Goal: Communication & Community: Answer question/provide support

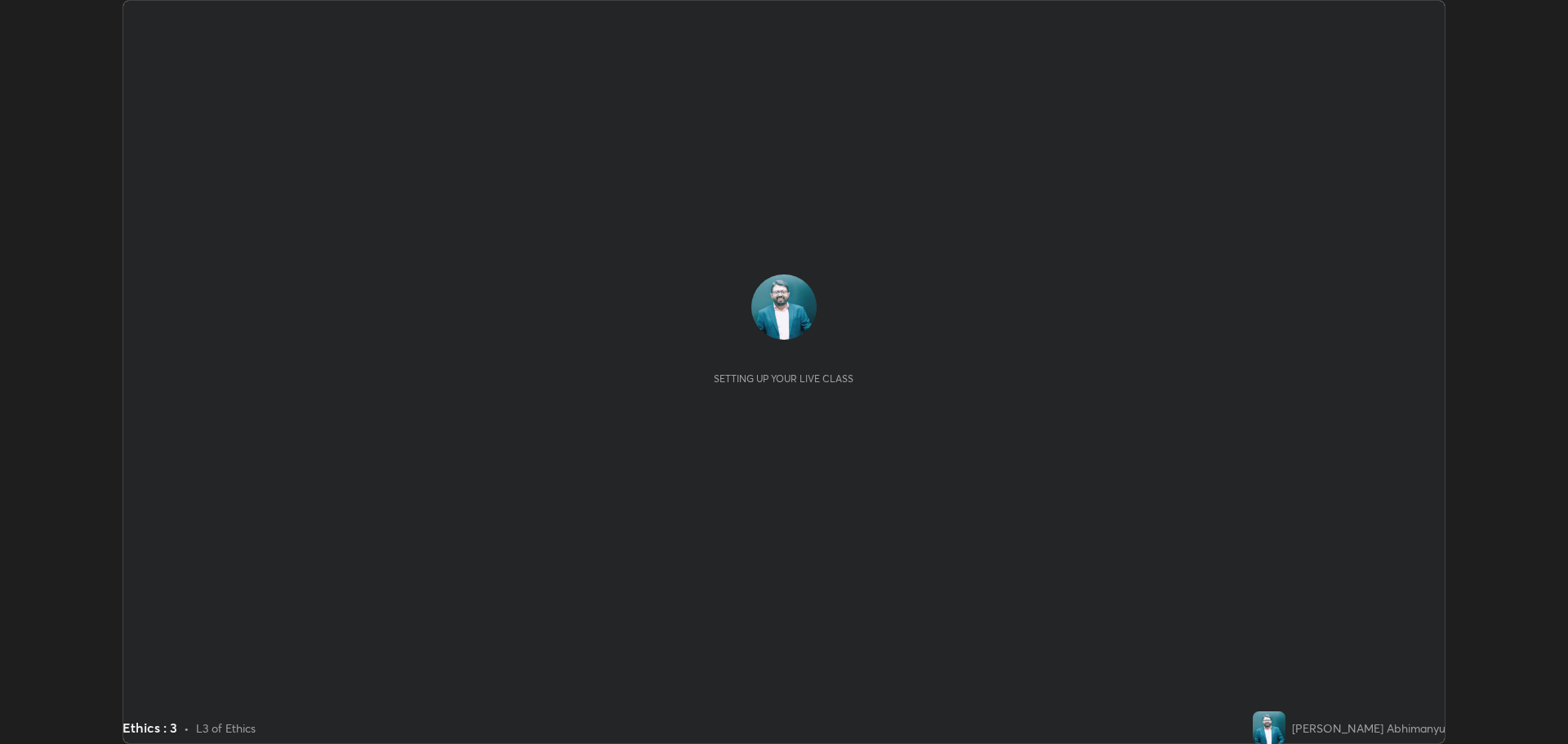
scroll to position [744, 1567]
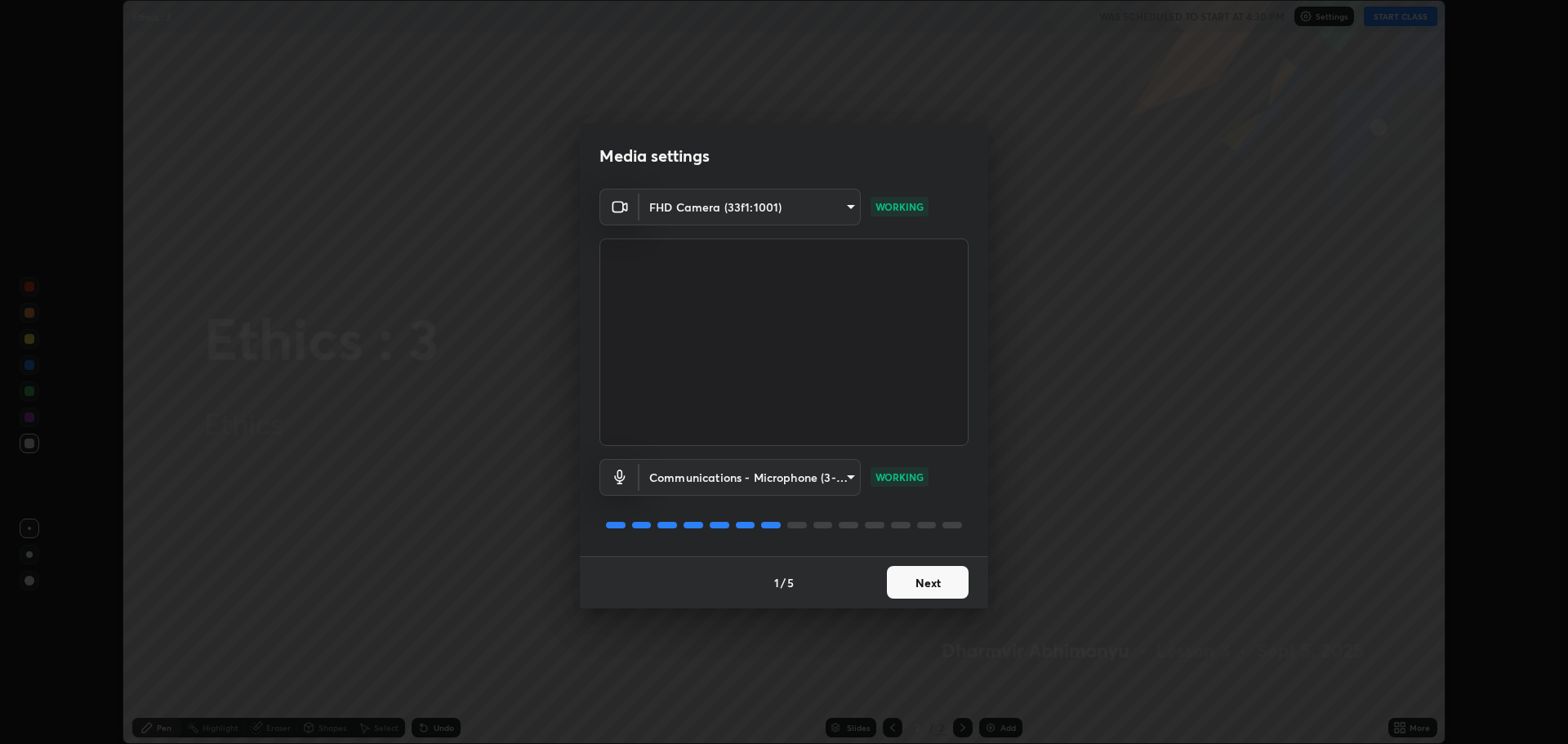
click at [938, 577] on button "Next" at bounding box center [928, 583] width 82 height 32
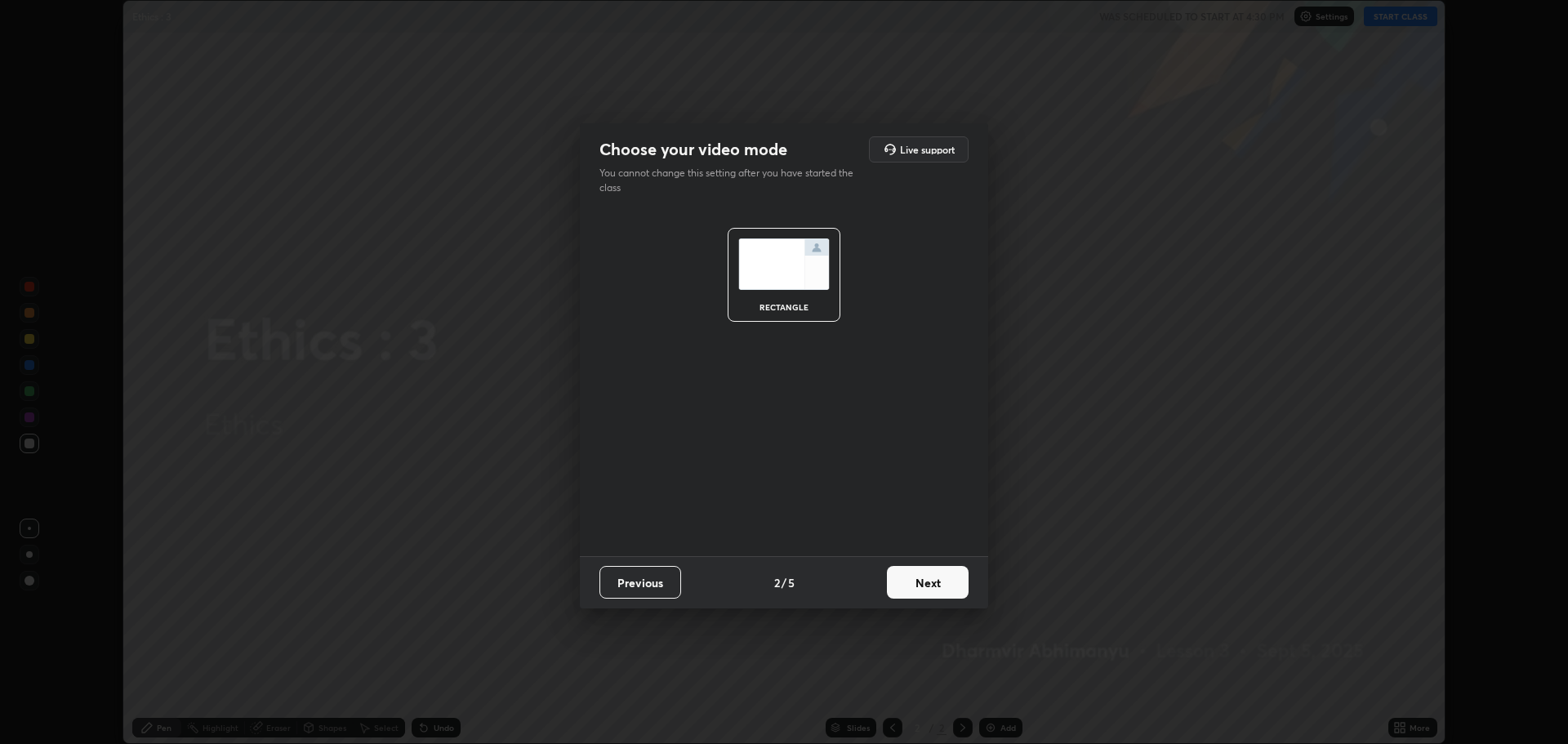
click at [927, 580] on button "Next" at bounding box center [928, 583] width 82 height 32
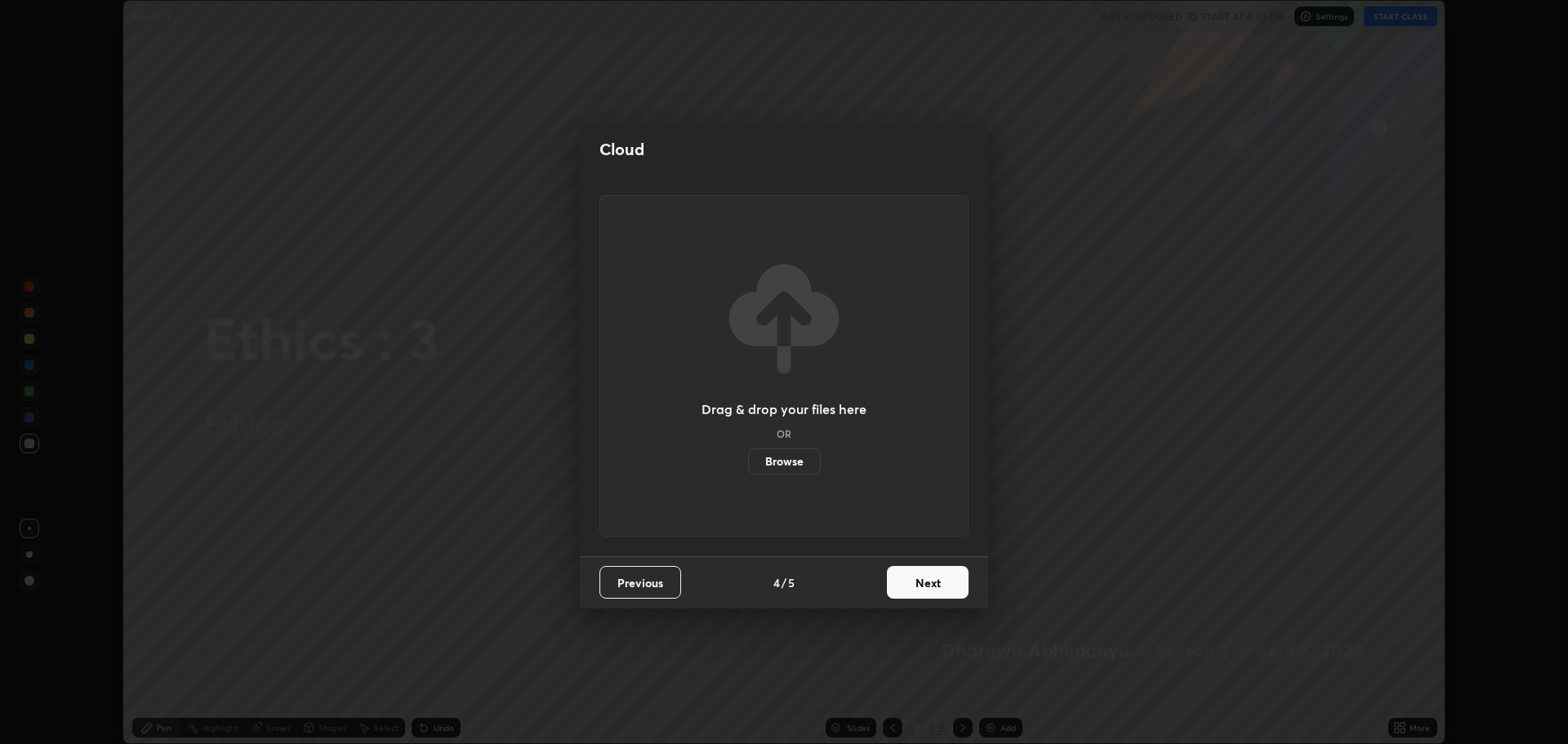
click at [931, 580] on button "Next" at bounding box center [928, 583] width 82 height 32
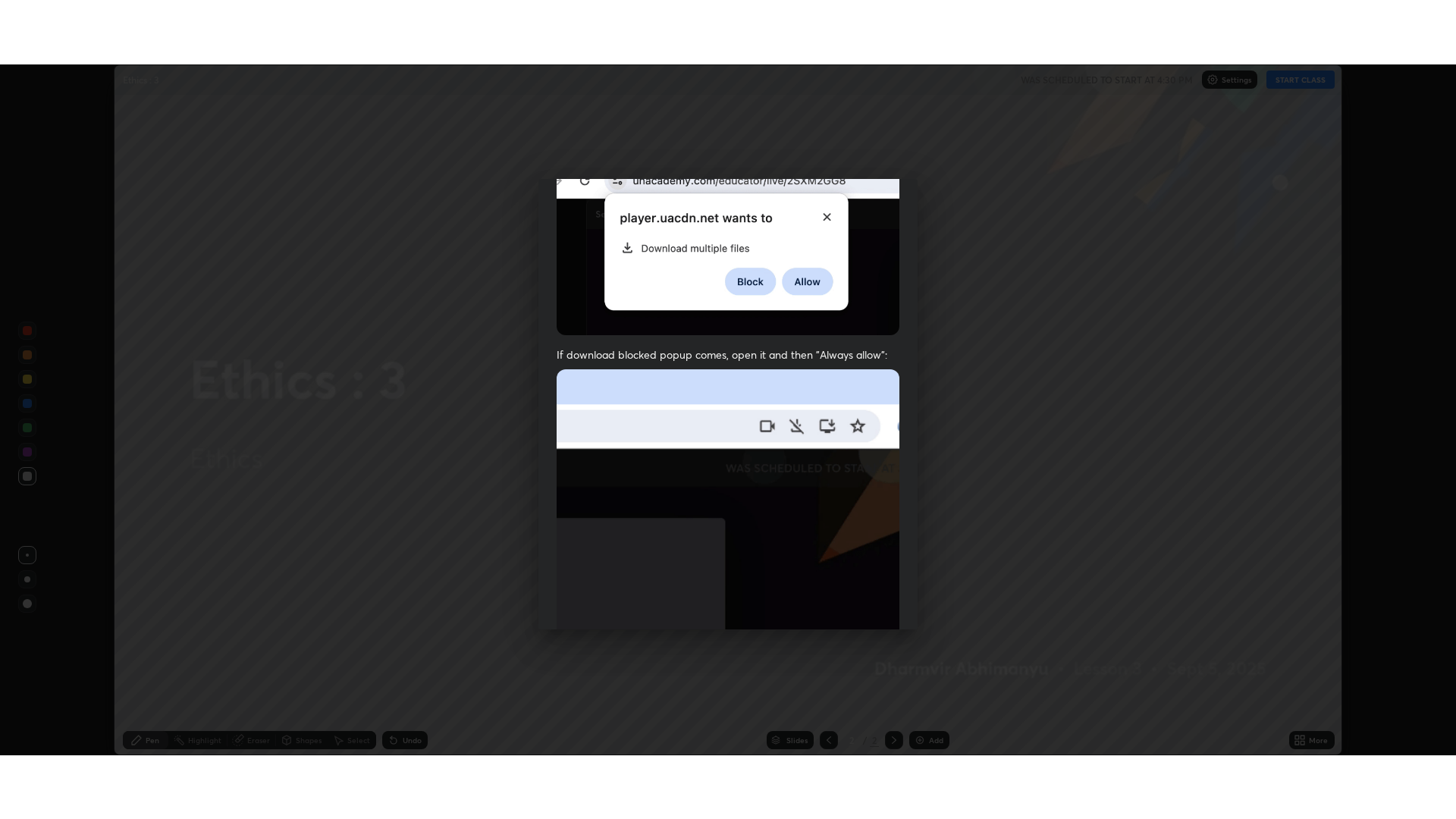
scroll to position [308, 0]
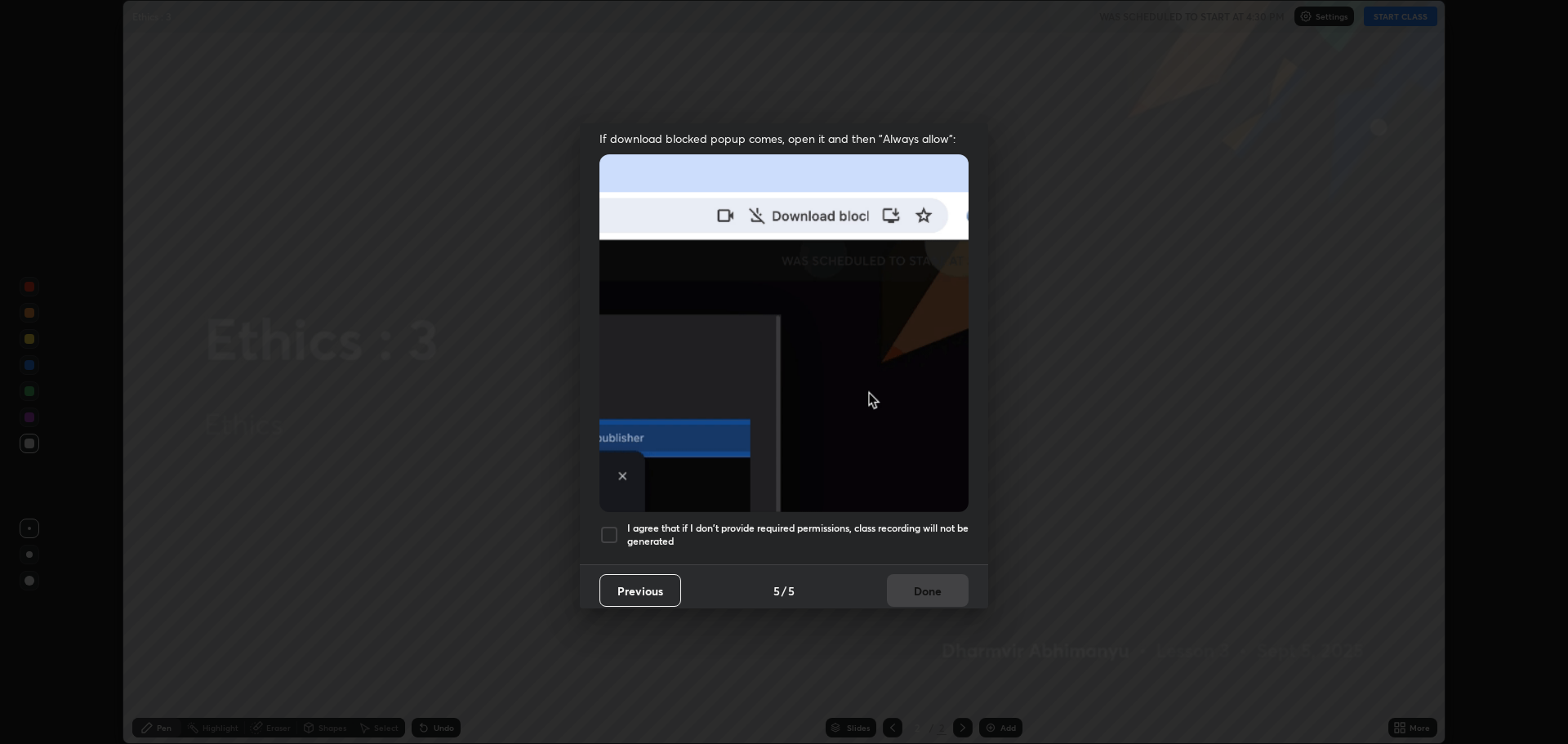
click at [607, 525] on div at bounding box center [609, 535] width 20 height 20
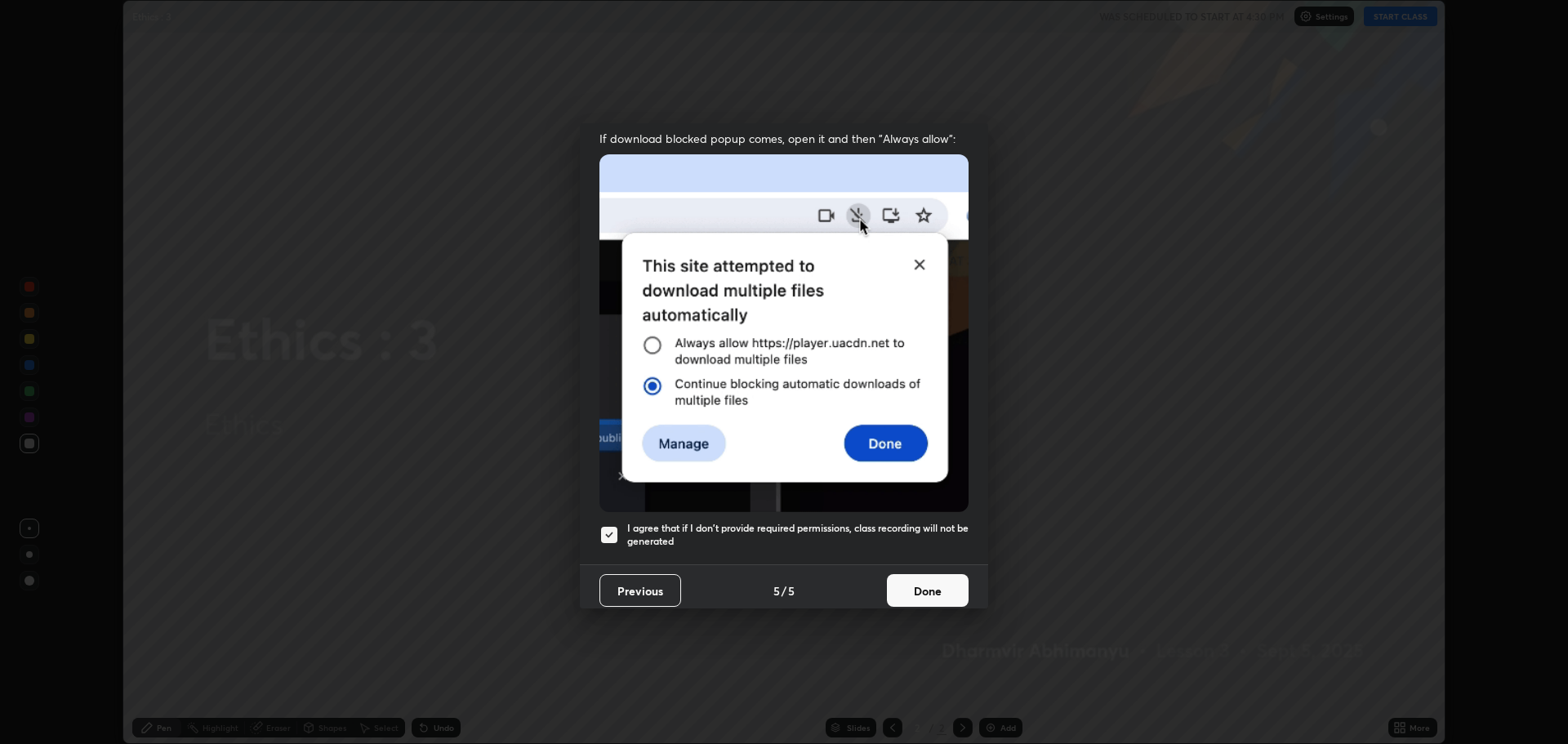
click at [910, 577] on button "Done" at bounding box center [928, 590] width 82 height 32
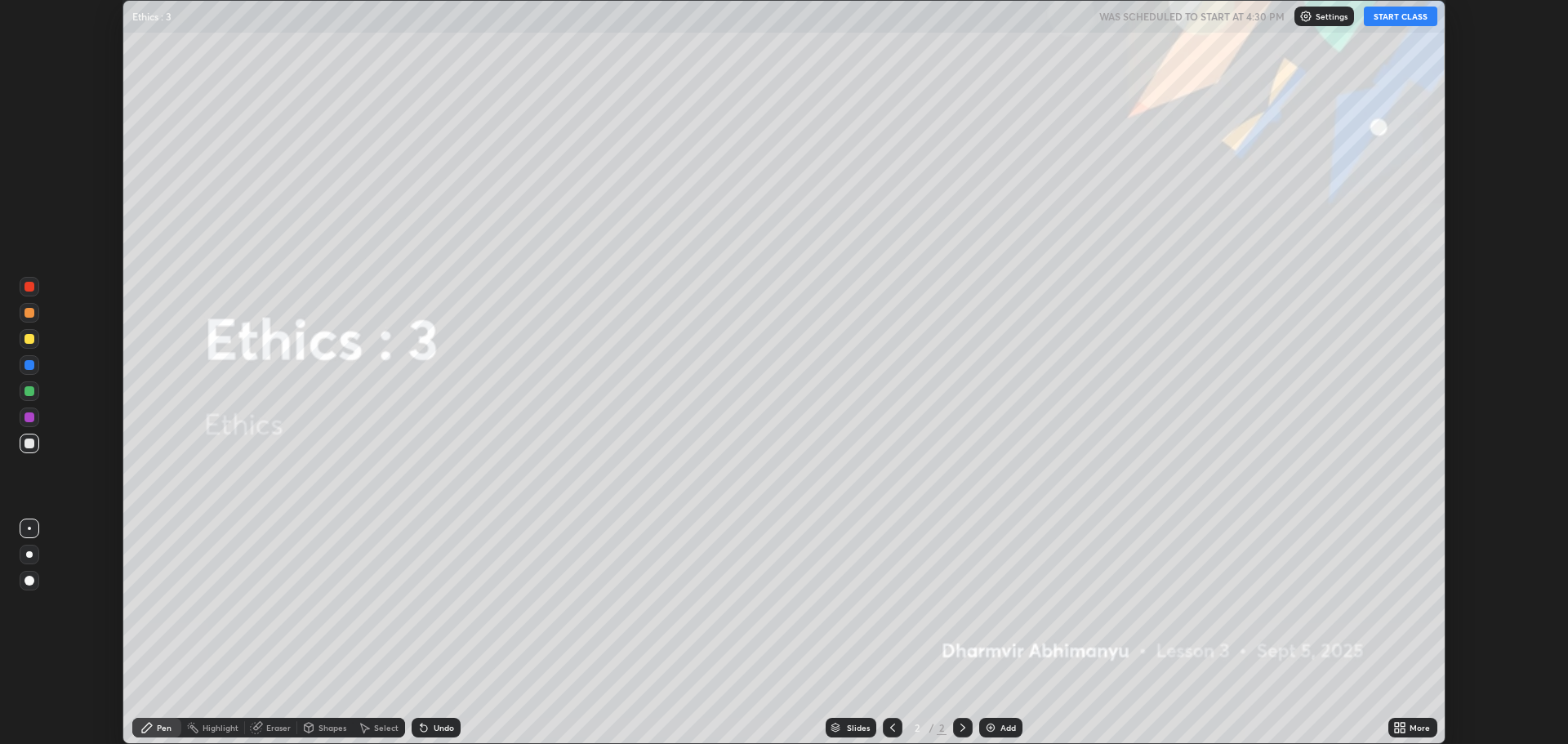
click at [1398, 725] on icon at bounding box center [1397, 724] width 4 height 4
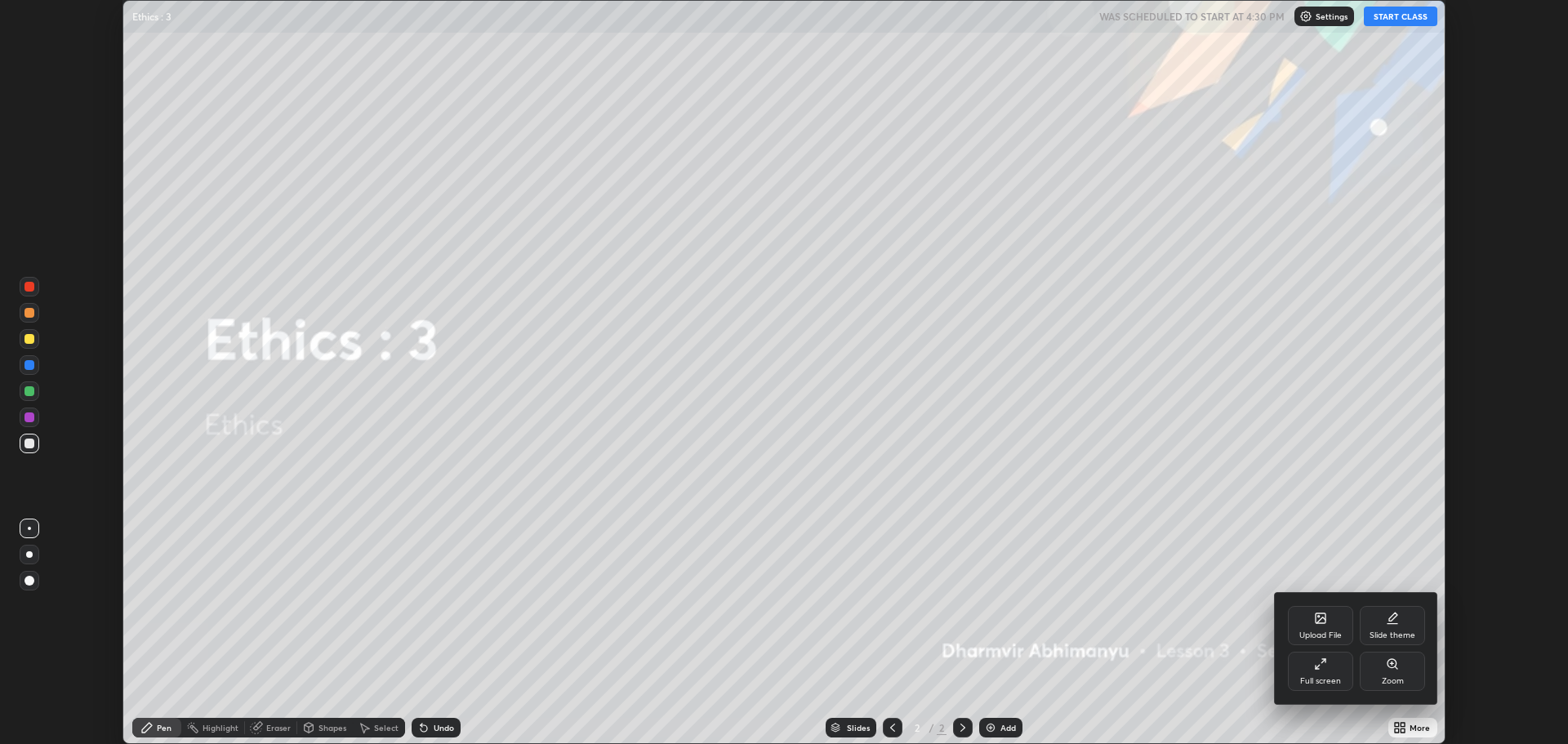
click at [1310, 670] on div "Full screen" at bounding box center [1320, 671] width 66 height 39
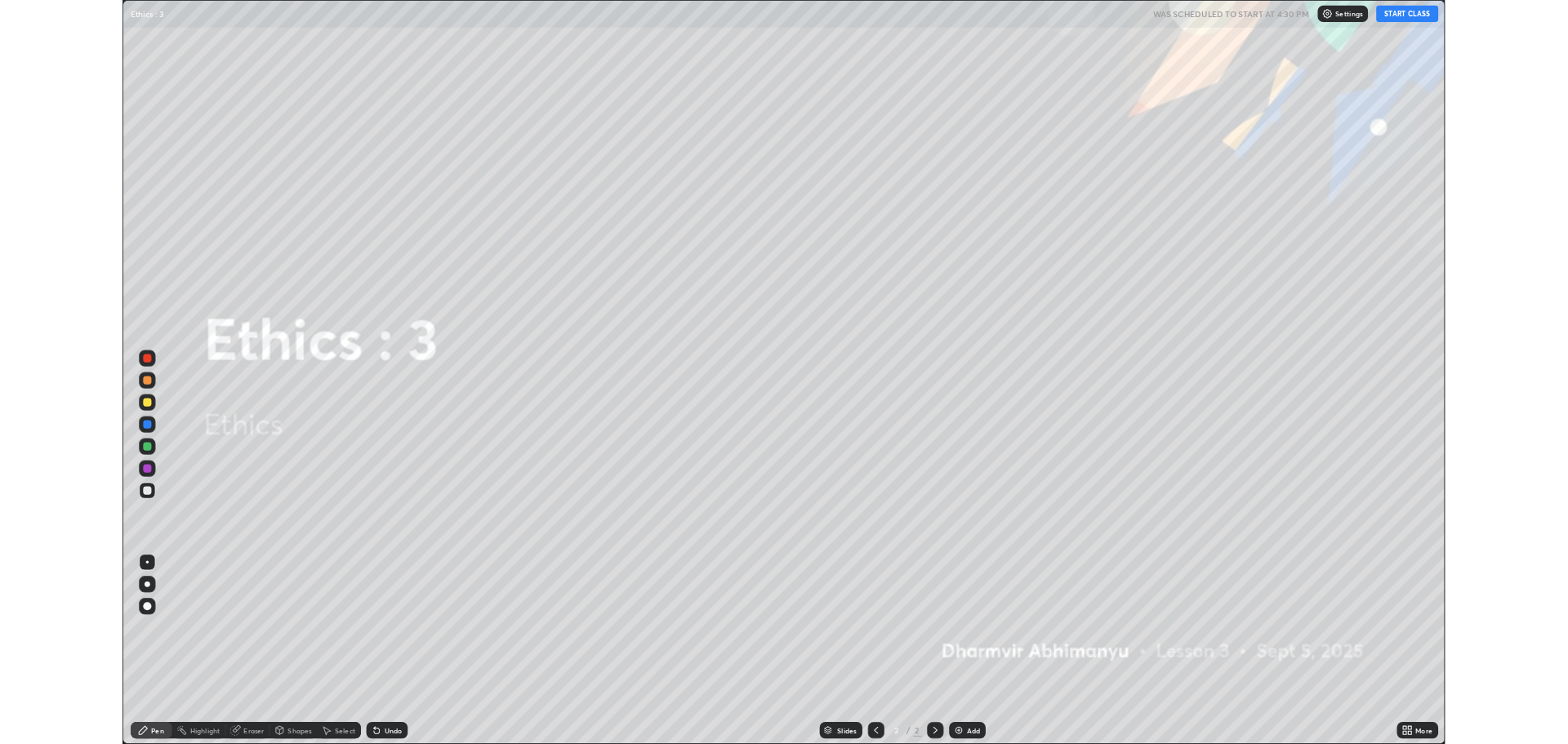
scroll to position [882, 1568]
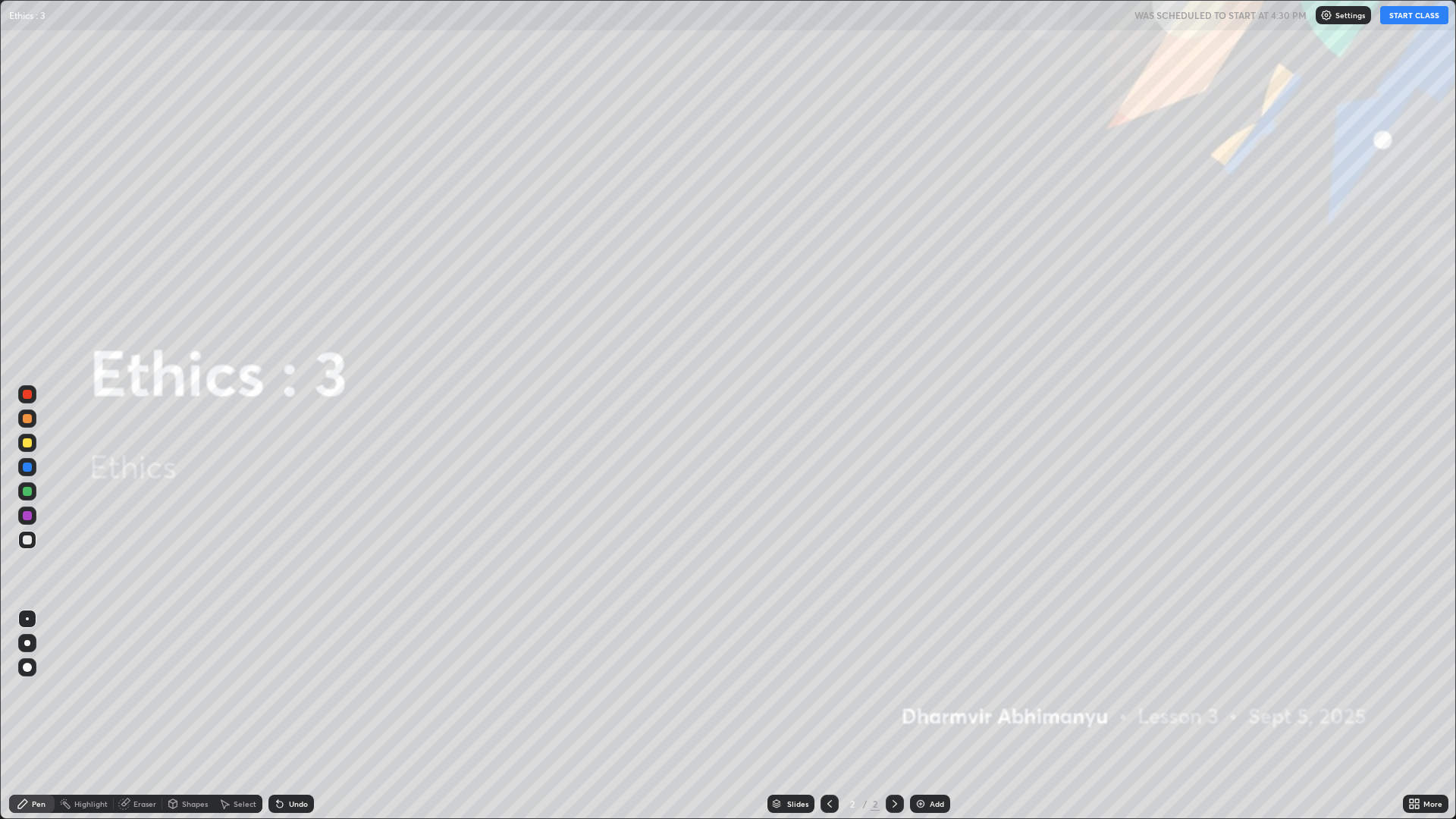
click at [1401, 21] on button "START CLASS" at bounding box center [1415, 15] width 68 height 18
click at [919, 690] on img at bounding box center [921, 803] width 12 height 12
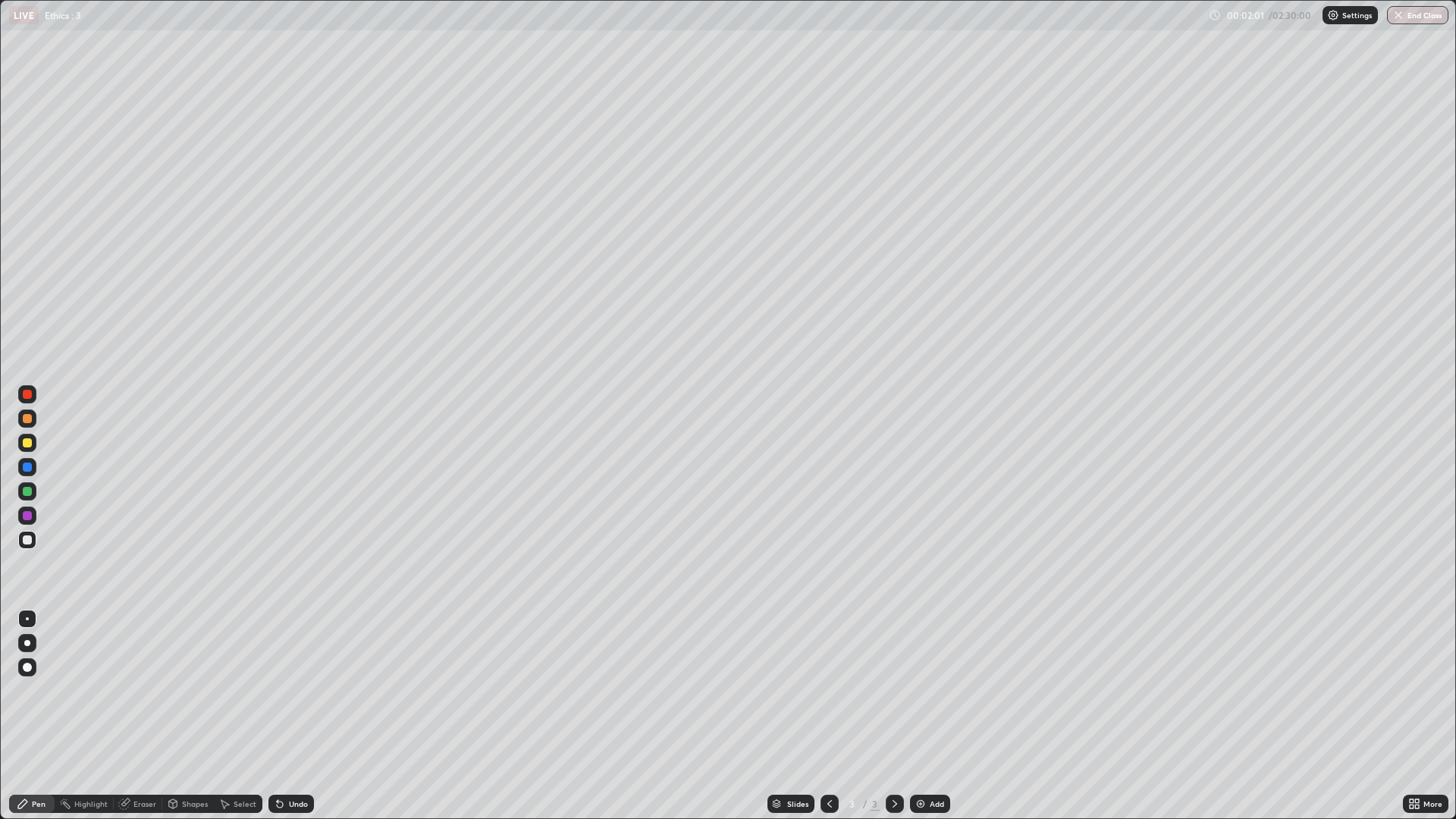
click at [1404, 690] on div "More" at bounding box center [1425, 803] width 45 height 18
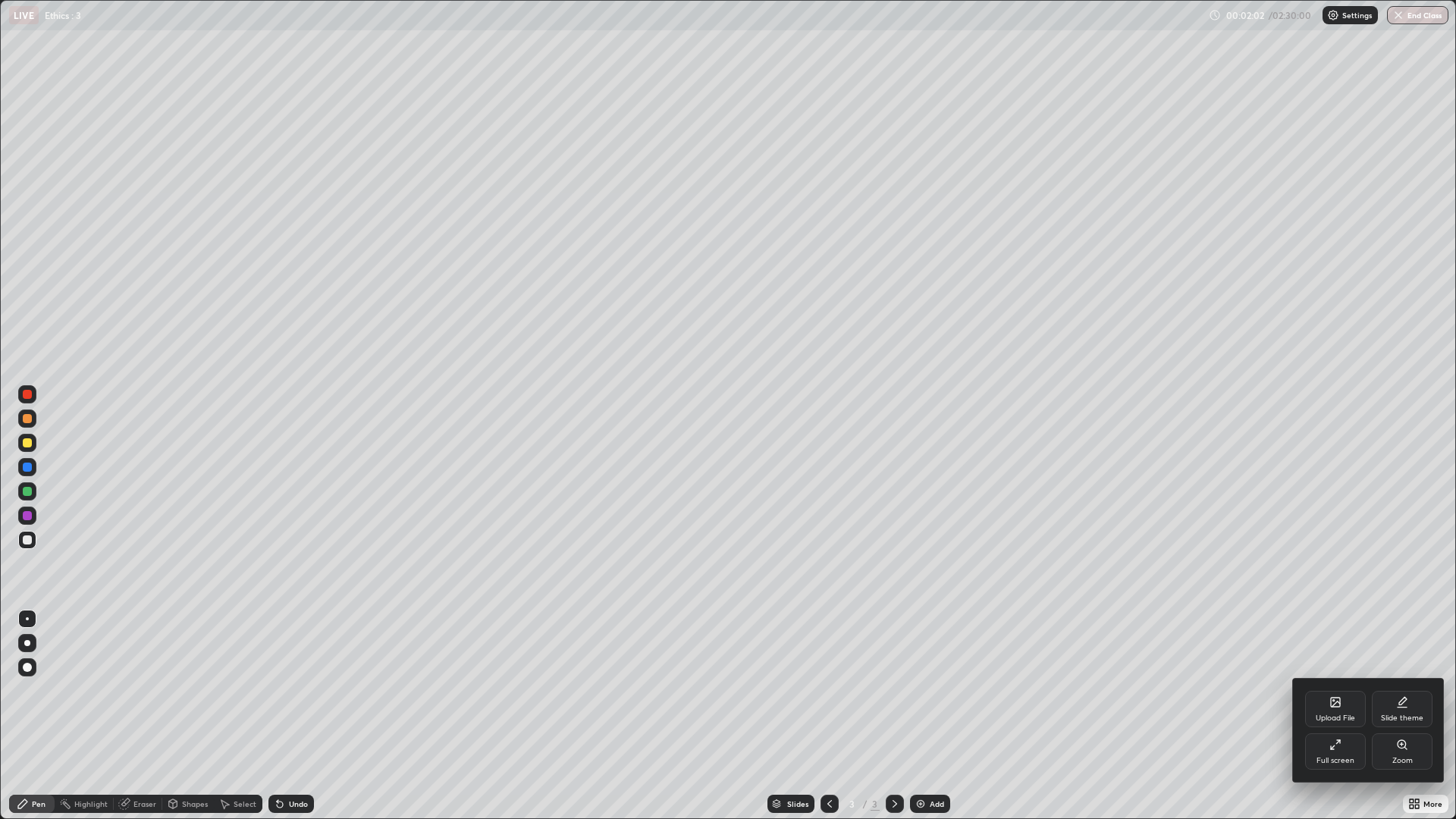
click at [1324, 690] on div "Full screen" at bounding box center [1335, 761] width 38 height 8
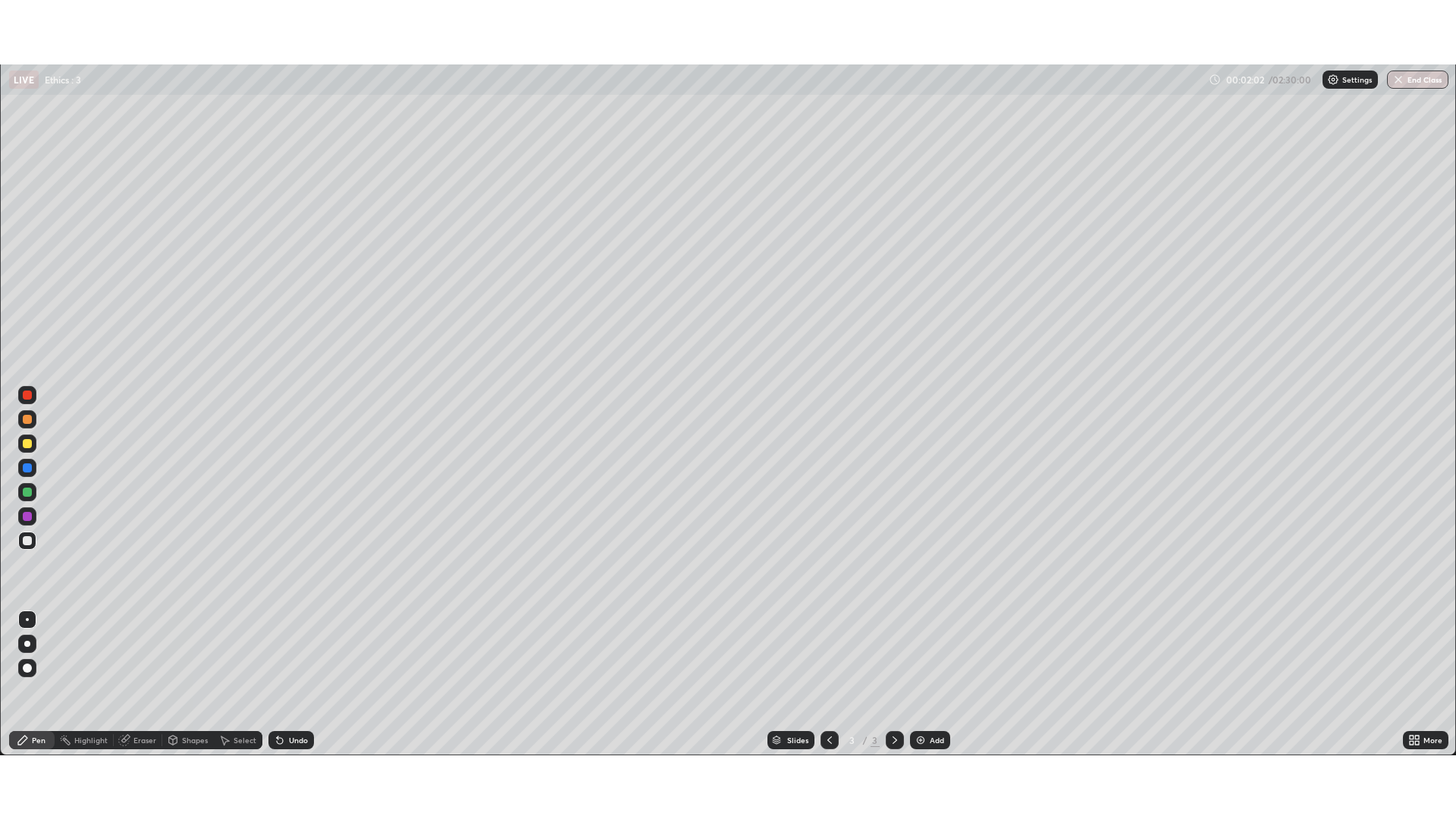
scroll to position [75142, 74395]
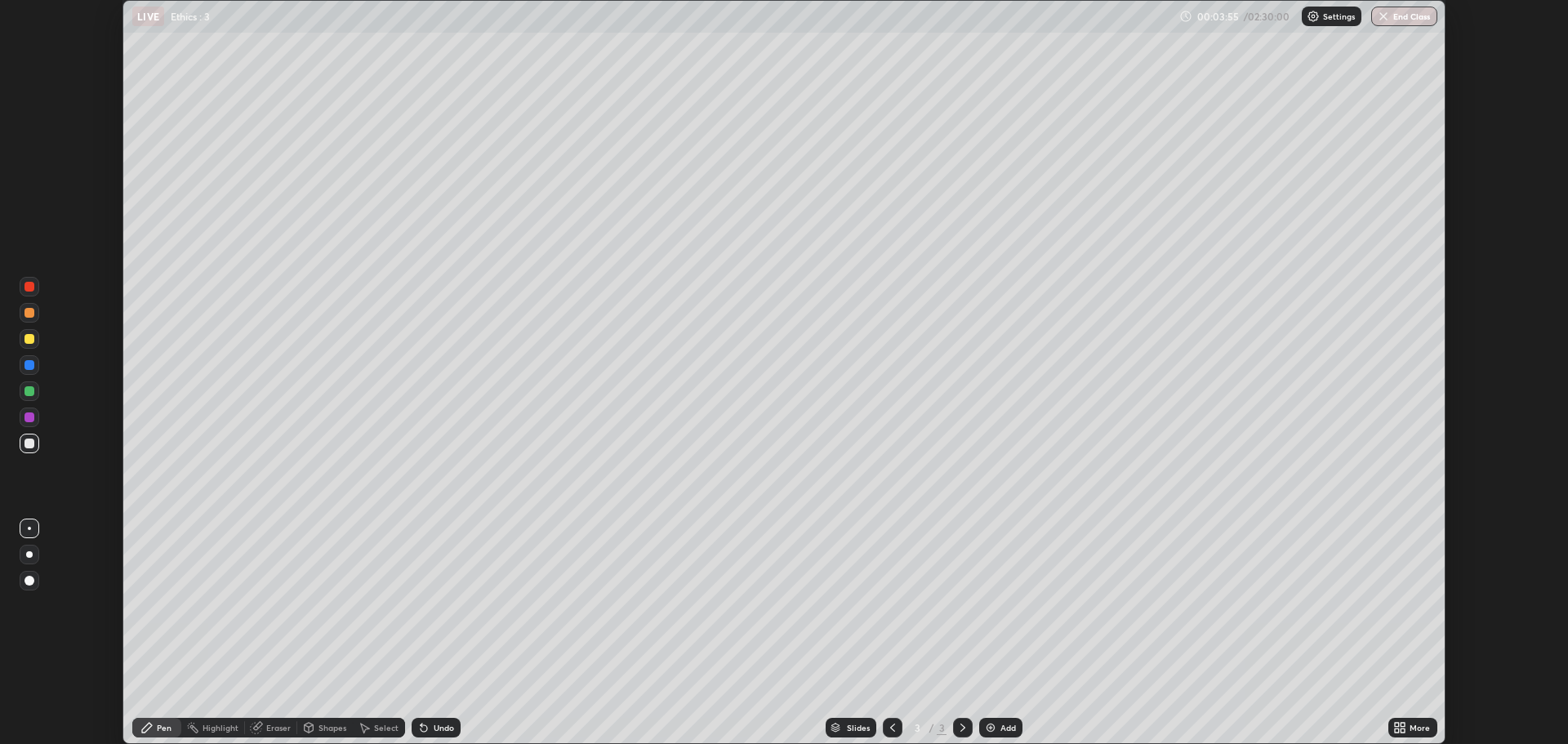
click at [1398, 724] on icon at bounding box center [1397, 724] width 4 height 4
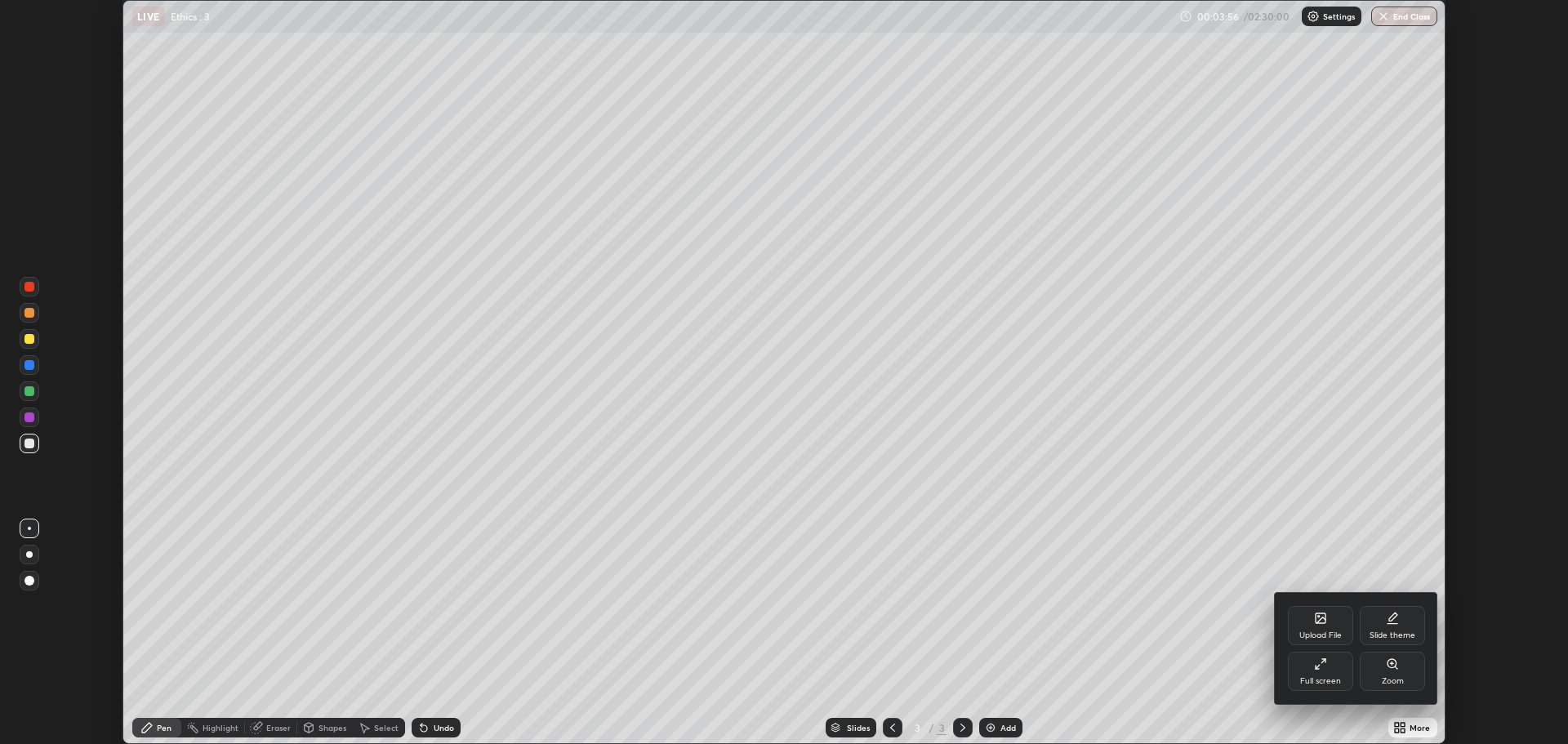
click at [1324, 624] on icon at bounding box center [1320, 618] width 9 height 9
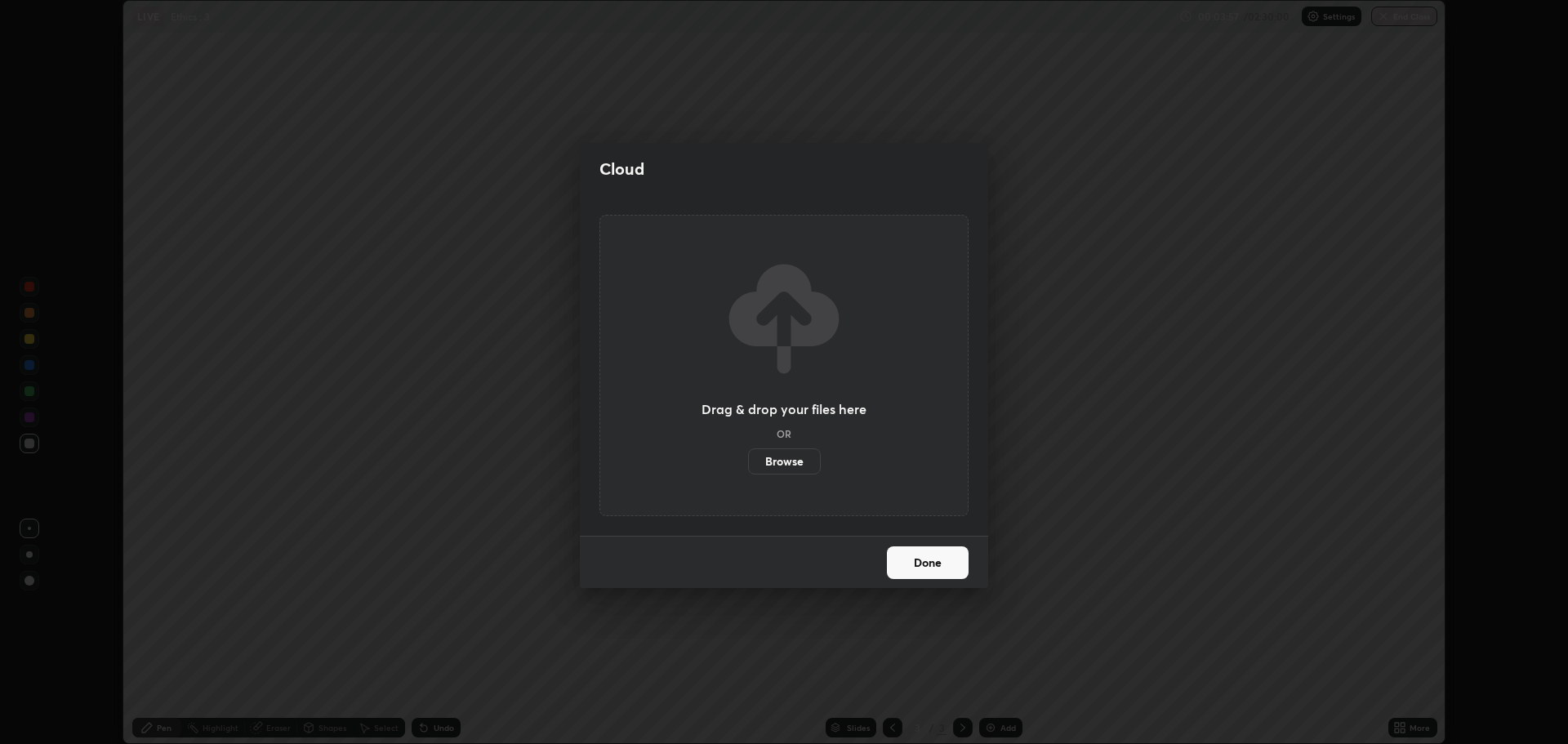
click at [798, 462] on label "Browse" at bounding box center [784, 461] width 73 height 26
click at [748, 462] on input "Browse" at bounding box center [748, 461] width 0 height 26
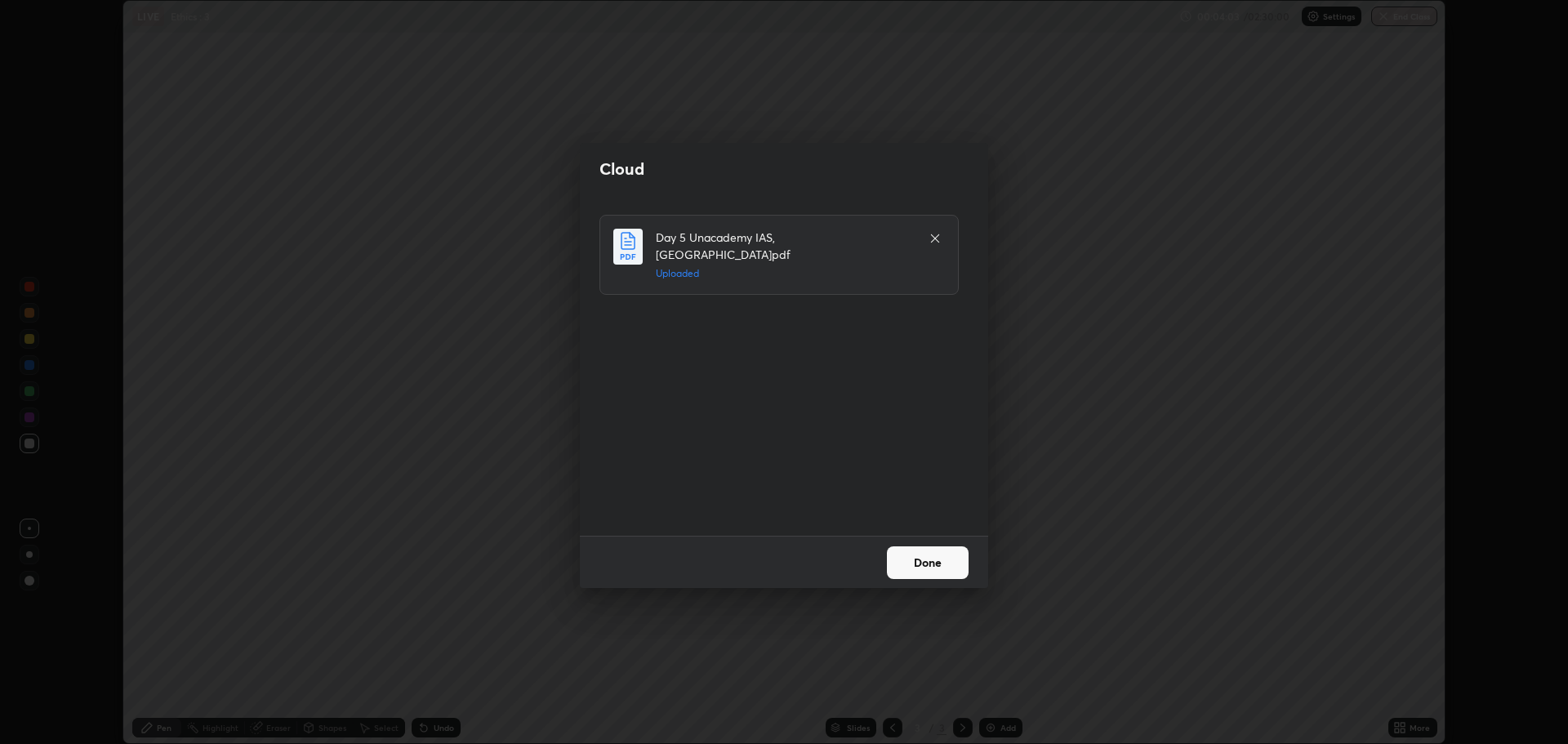
click at [916, 558] on button "Done" at bounding box center [928, 563] width 82 height 32
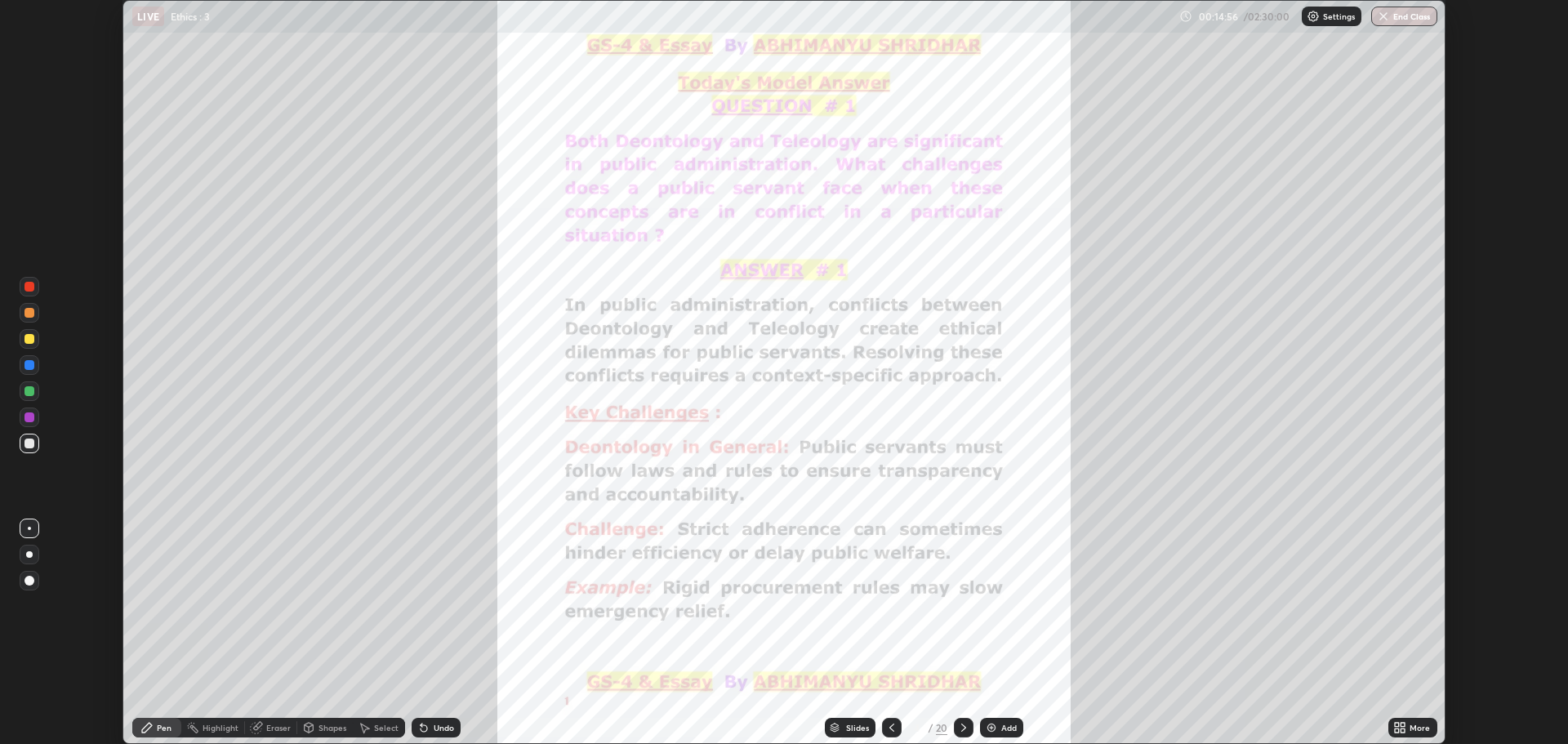
click at [1399, 726] on icon at bounding box center [1397, 724] width 4 height 4
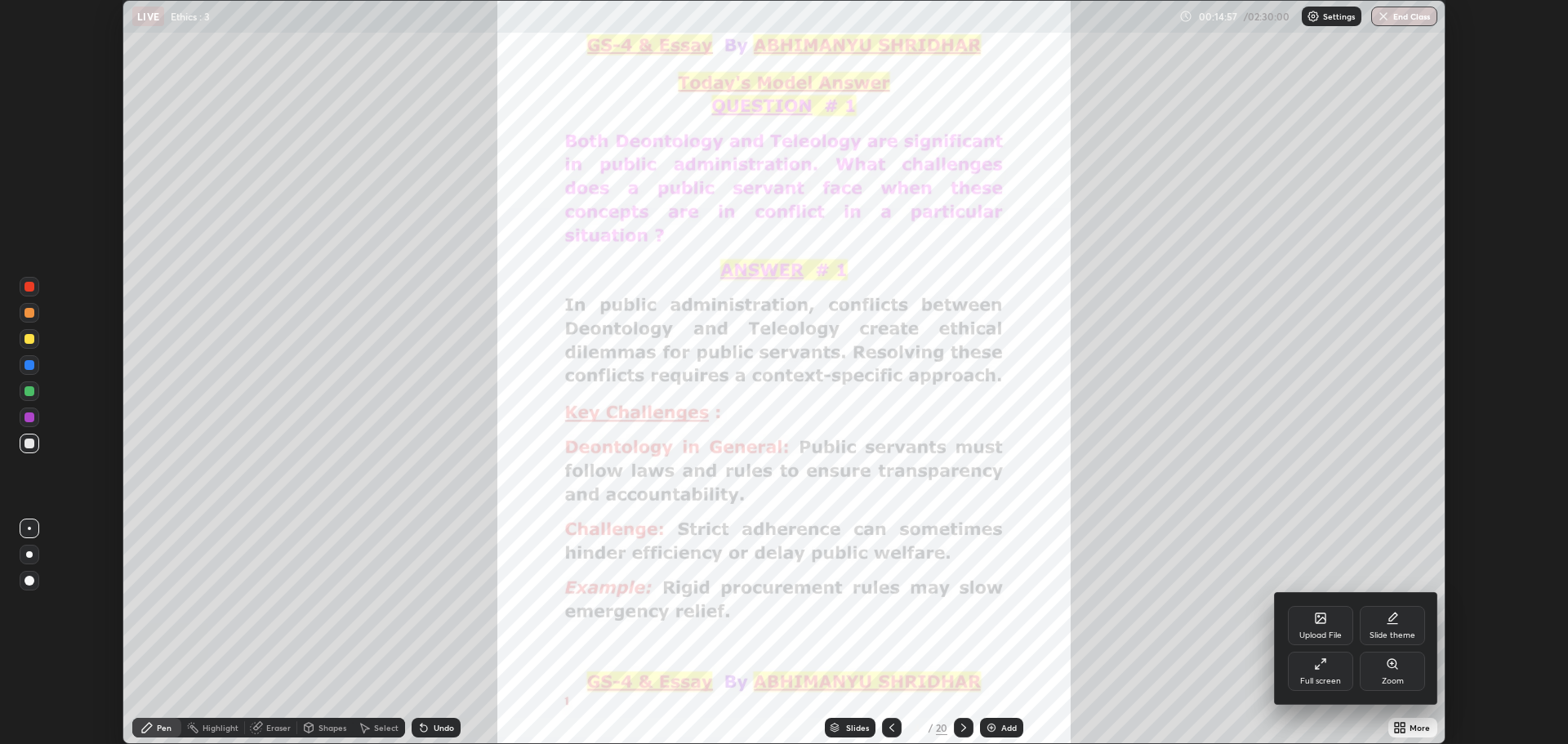
click at [1325, 670] on icon at bounding box center [1320, 664] width 13 height 13
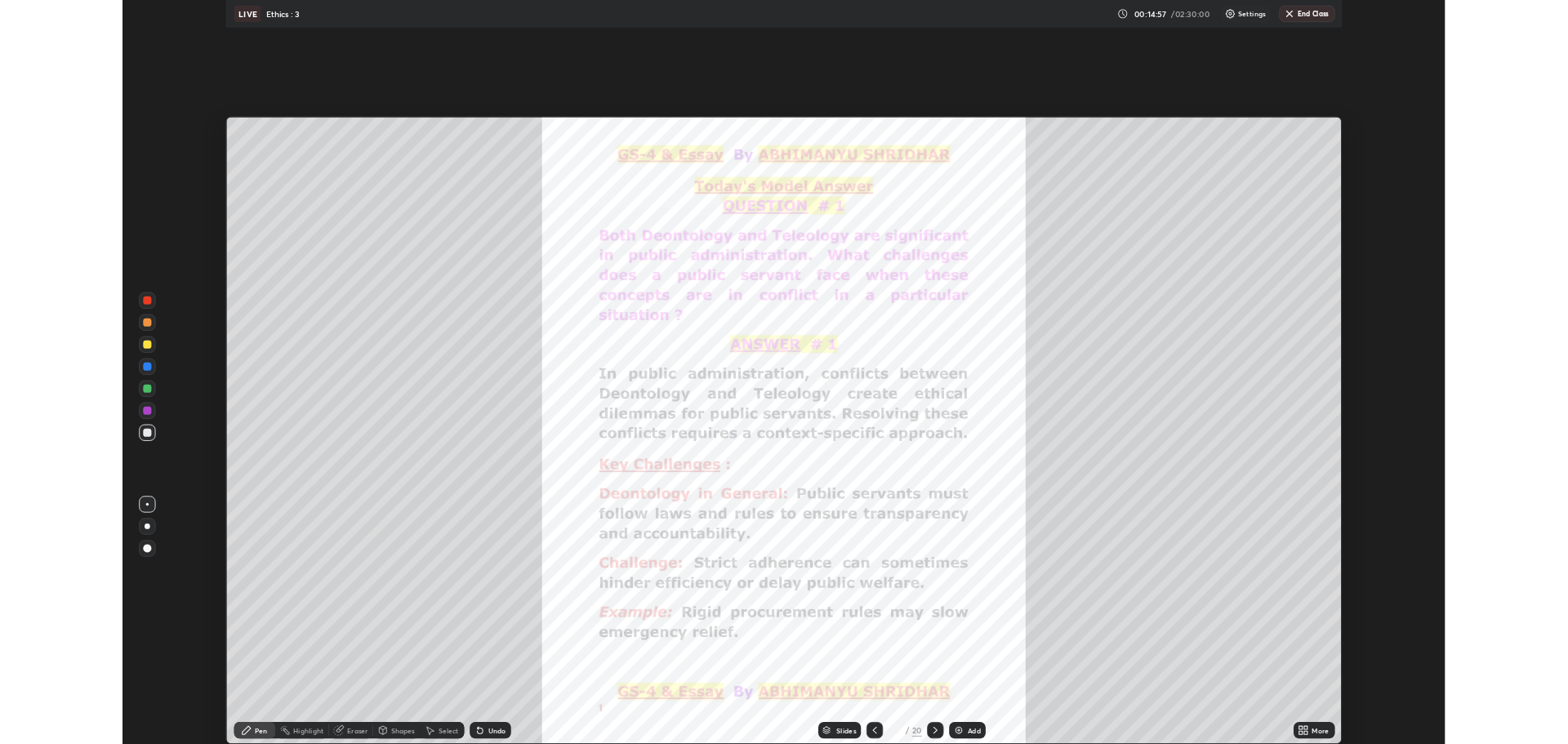
scroll to position [882, 1568]
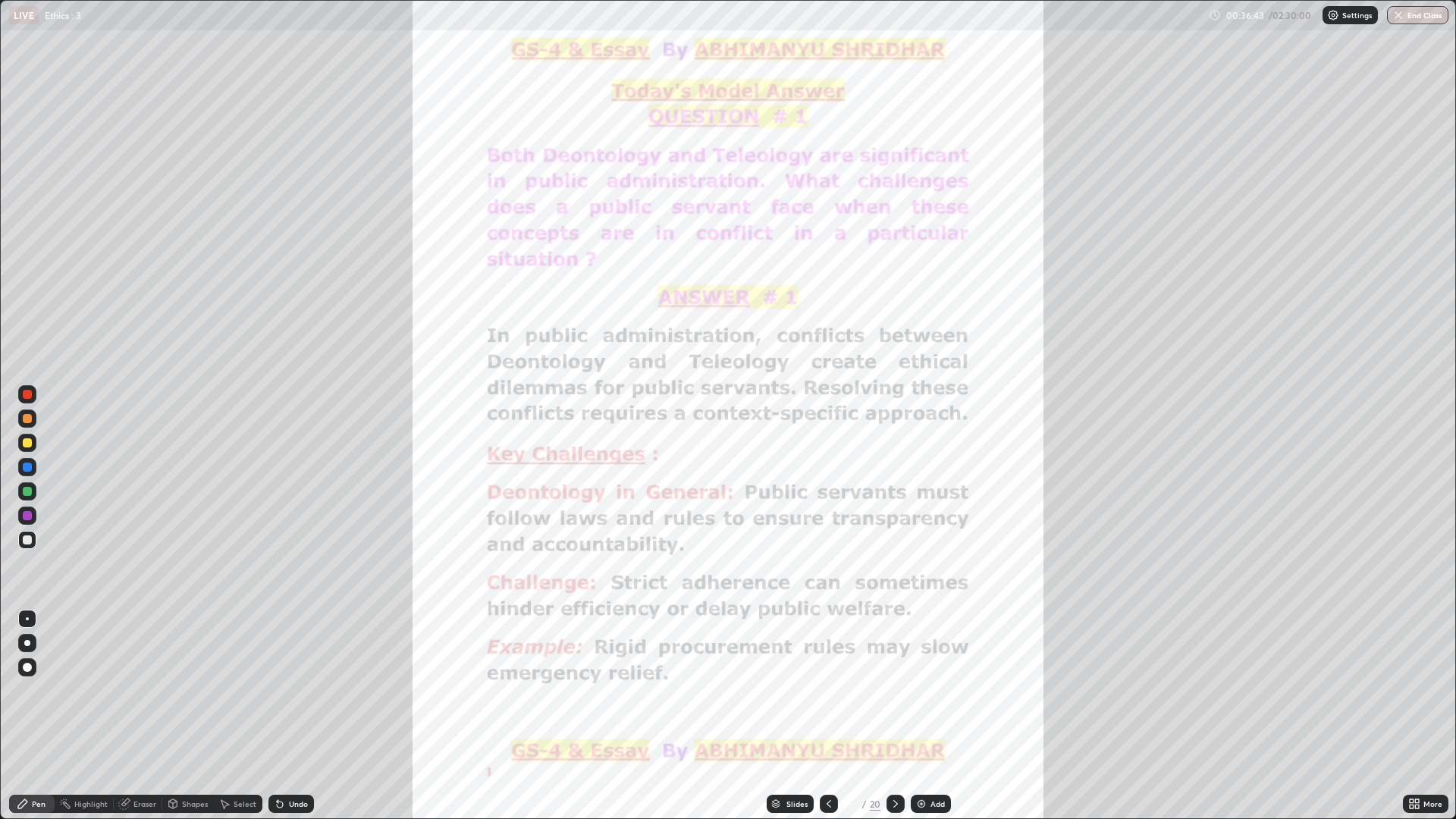
click at [938, 690] on div "Add" at bounding box center [938, 804] width 14 height 8
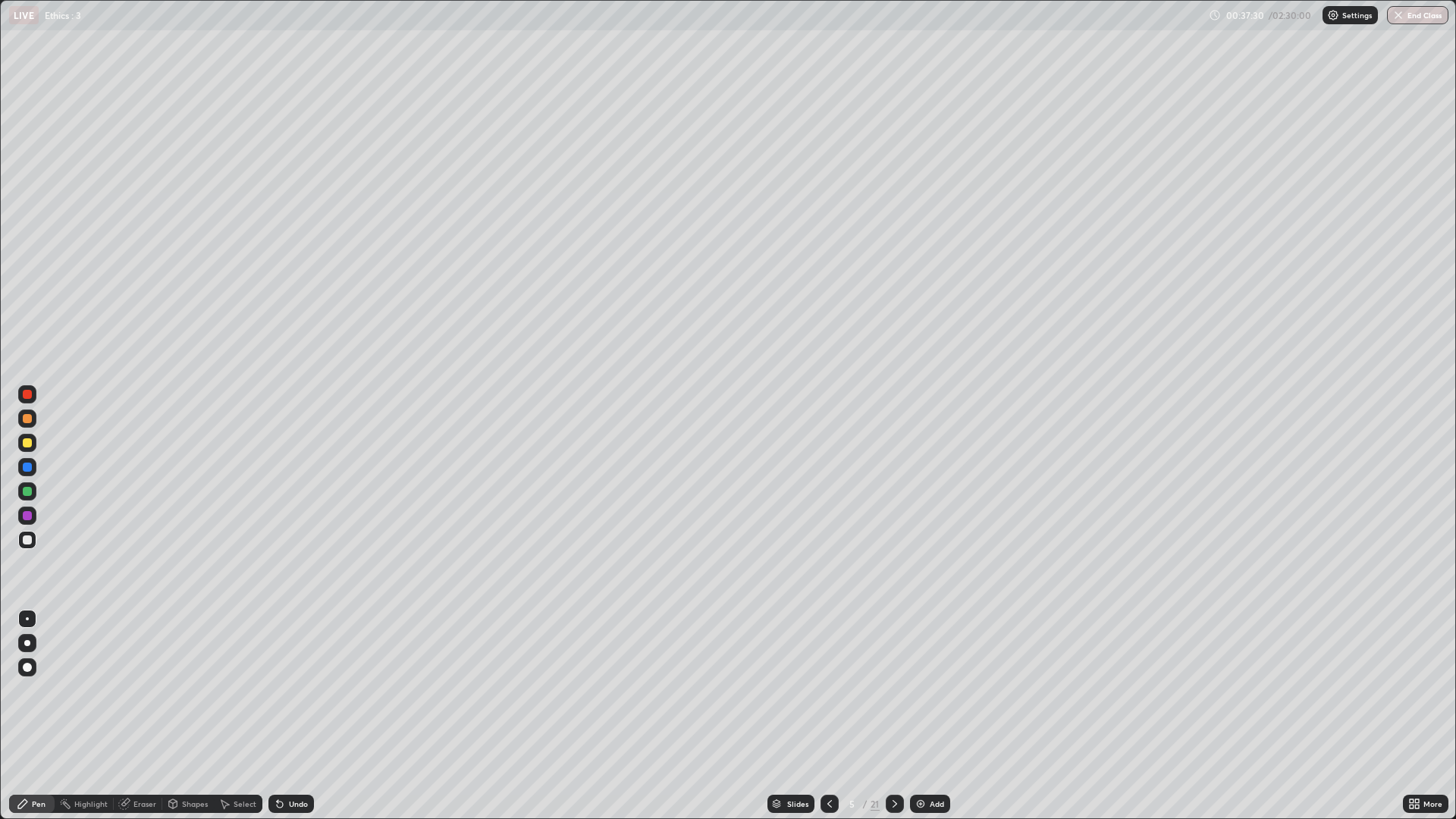
click at [927, 690] on div "Add" at bounding box center [930, 803] width 40 height 18
click at [27, 442] on div at bounding box center [27, 442] width 9 height 9
click at [925, 690] on div "Add" at bounding box center [930, 803] width 40 height 18
click at [144, 690] on div "Eraser" at bounding box center [144, 804] width 23 height 8
click at [36, 690] on div "Pen" at bounding box center [38, 804] width 13 height 8
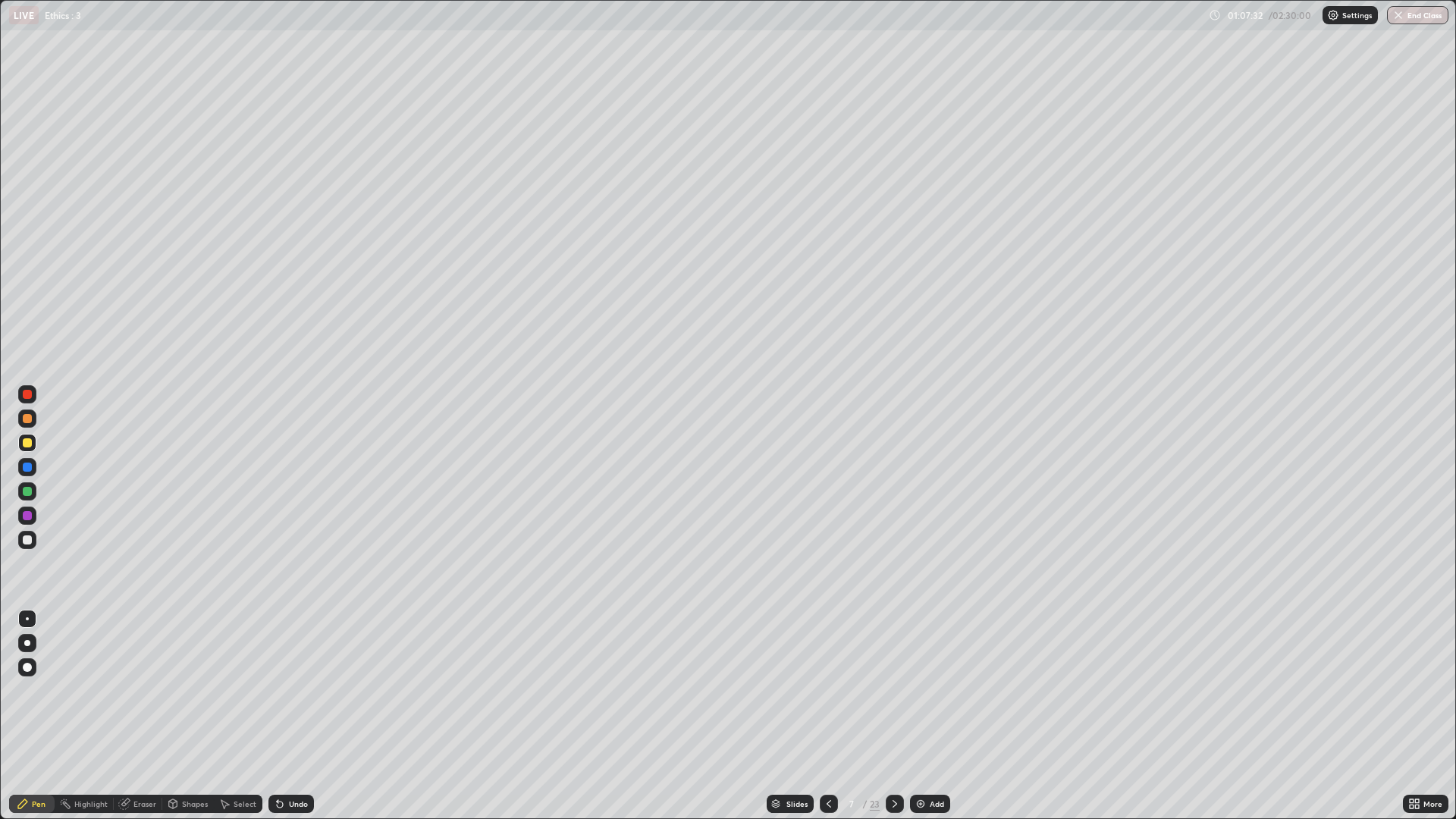
click at [939, 690] on div "Add" at bounding box center [937, 804] width 14 height 8
click at [940, 690] on div "Add" at bounding box center [930, 803] width 40 height 18
click at [933, 690] on div "Add" at bounding box center [937, 804] width 14 height 8
click at [1420, 19] on button "End Class" at bounding box center [1417, 15] width 61 height 18
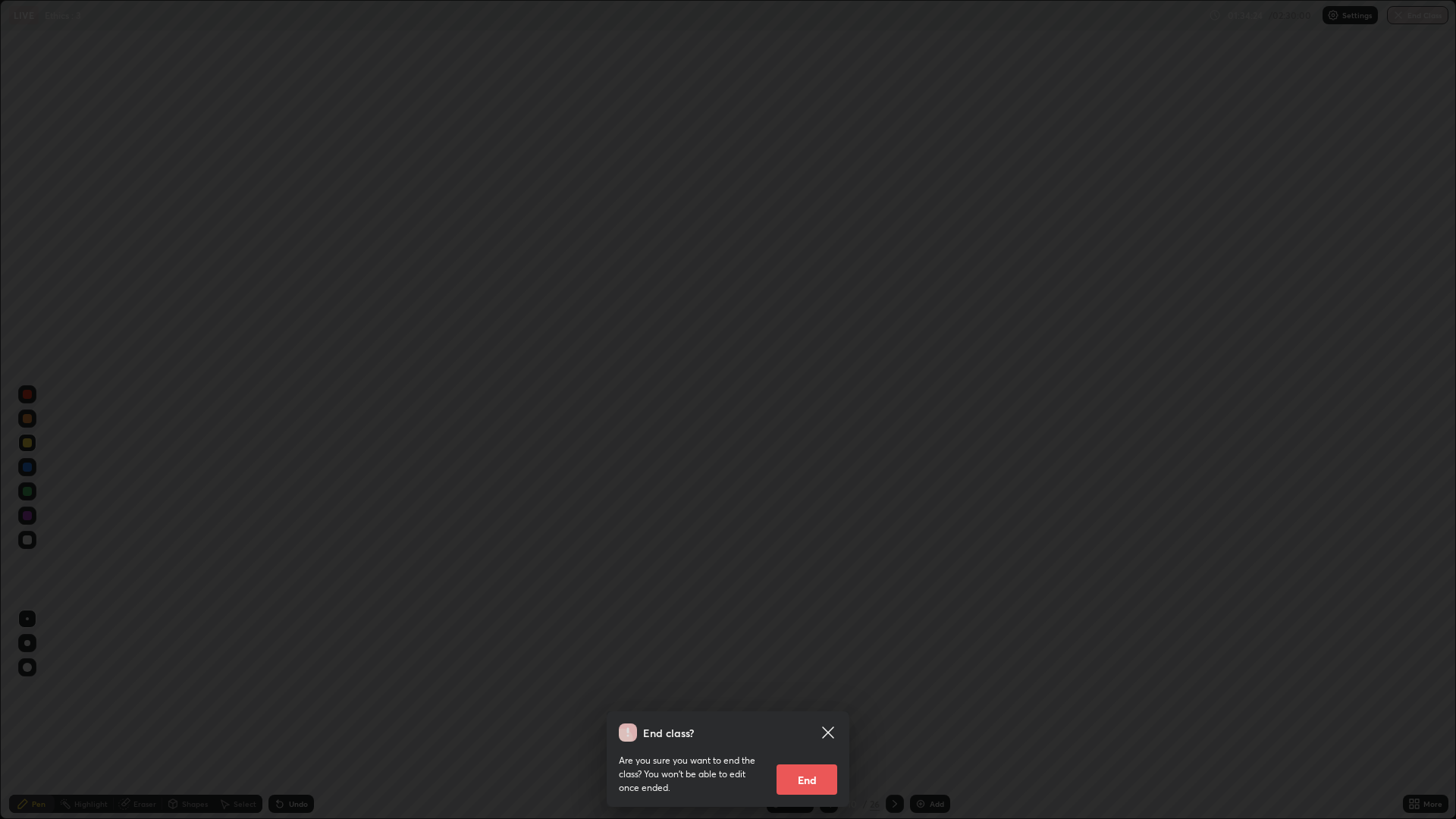
click at [807, 690] on button "End" at bounding box center [807, 779] width 61 height 30
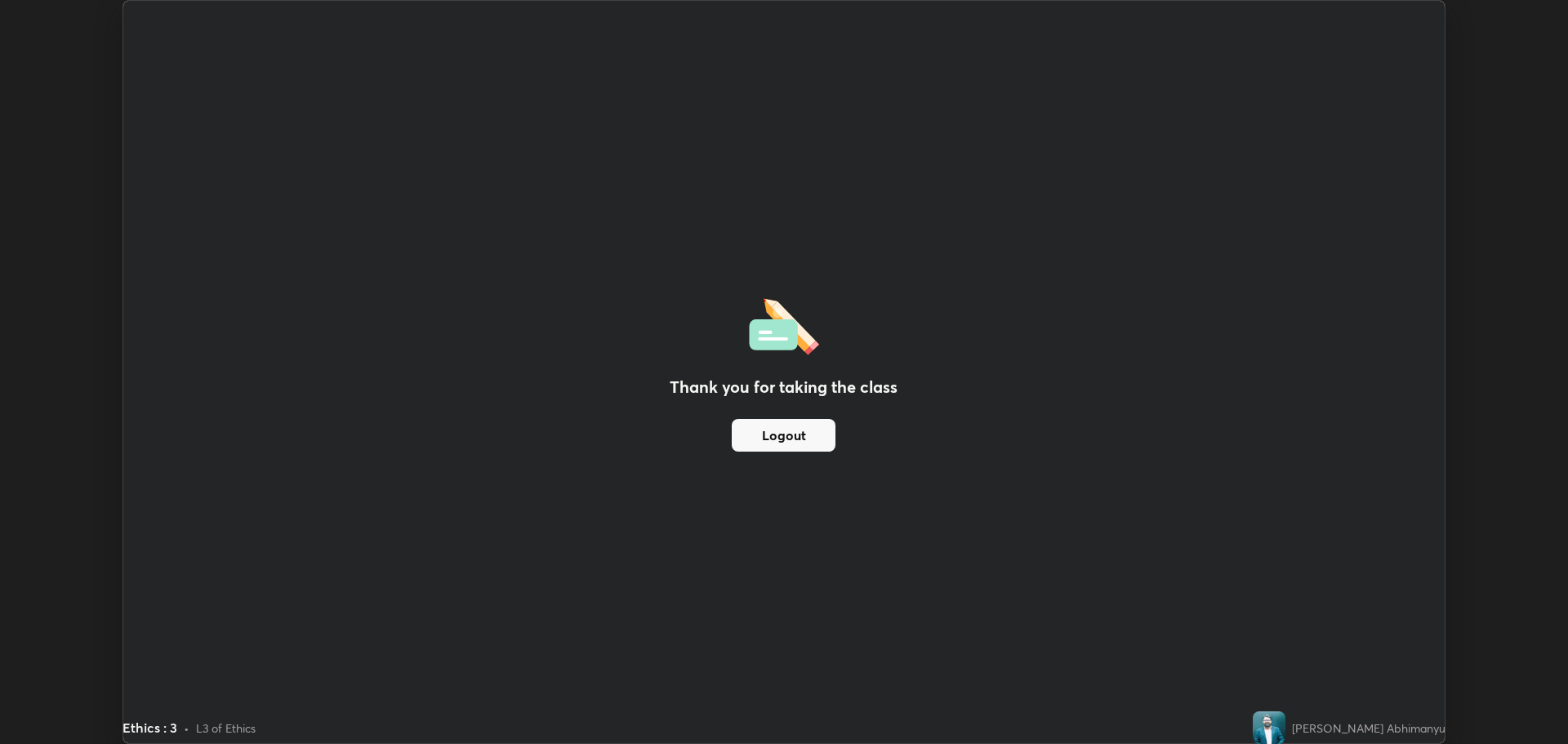
scroll to position [80957, 80117]
